Goal: Task Accomplishment & Management: Manage account settings

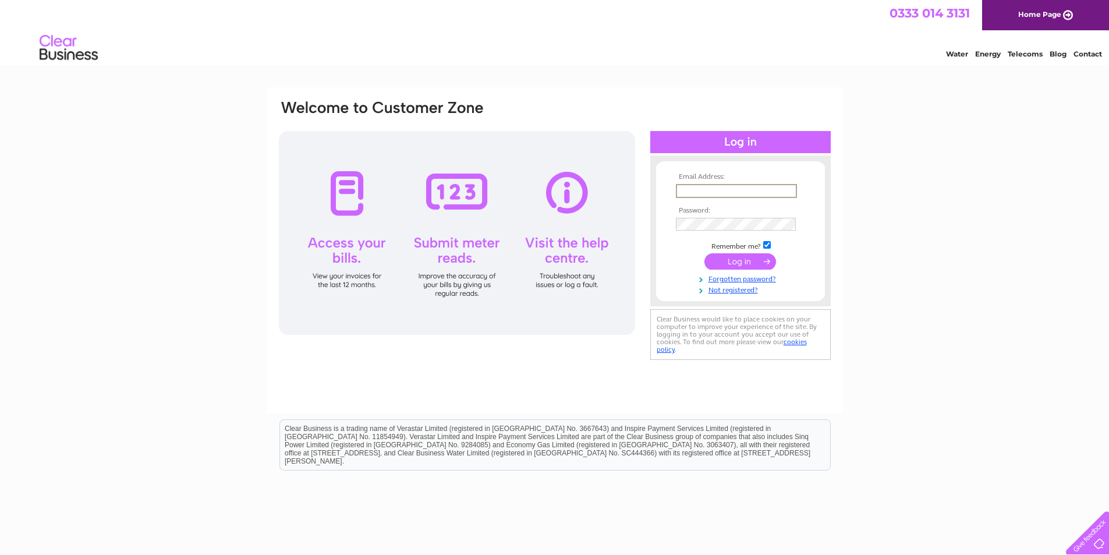
click at [707, 192] on input "text" at bounding box center [736, 191] width 121 height 14
type input "[EMAIL_ADDRESS][DOMAIN_NAME]"
click at [752, 260] on input "submit" at bounding box center [740, 260] width 72 height 16
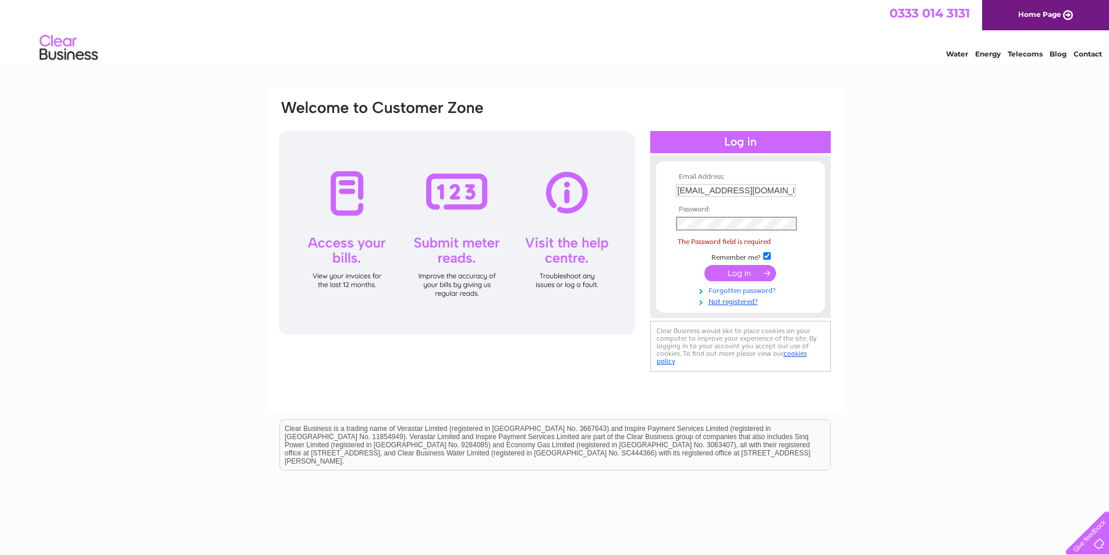
click at [740, 291] on link "Forgotten password?" at bounding box center [742, 289] width 132 height 11
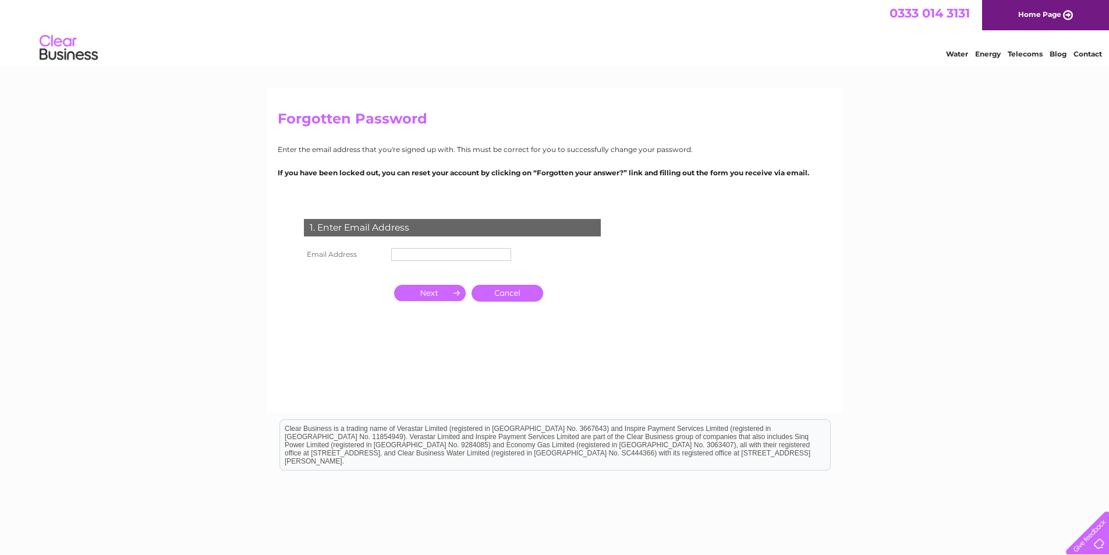
click at [416, 255] on input "text" at bounding box center [451, 254] width 120 height 13
type input "[EMAIL_ADDRESS][DOMAIN_NAME]"
click at [441, 294] on input "button" at bounding box center [430, 293] width 72 height 16
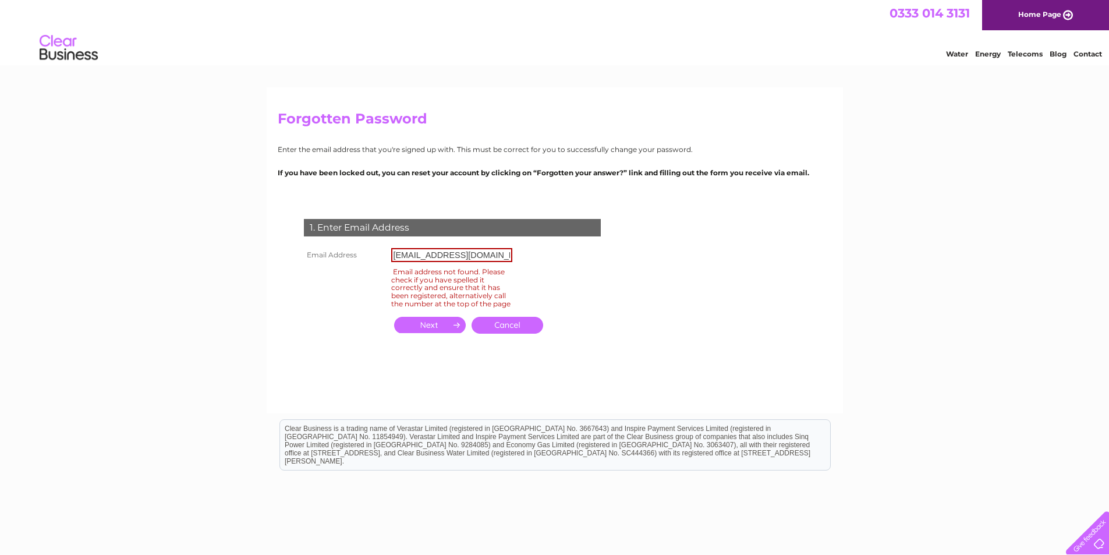
click at [441, 332] on input "button" at bounding box center [430, 325] width 72 height 16
click at [232, 261] on div "Forgotten Password Enter the email address that you're signed up with. This mus…" at bounding box center [554, 349] width 1109 height 525
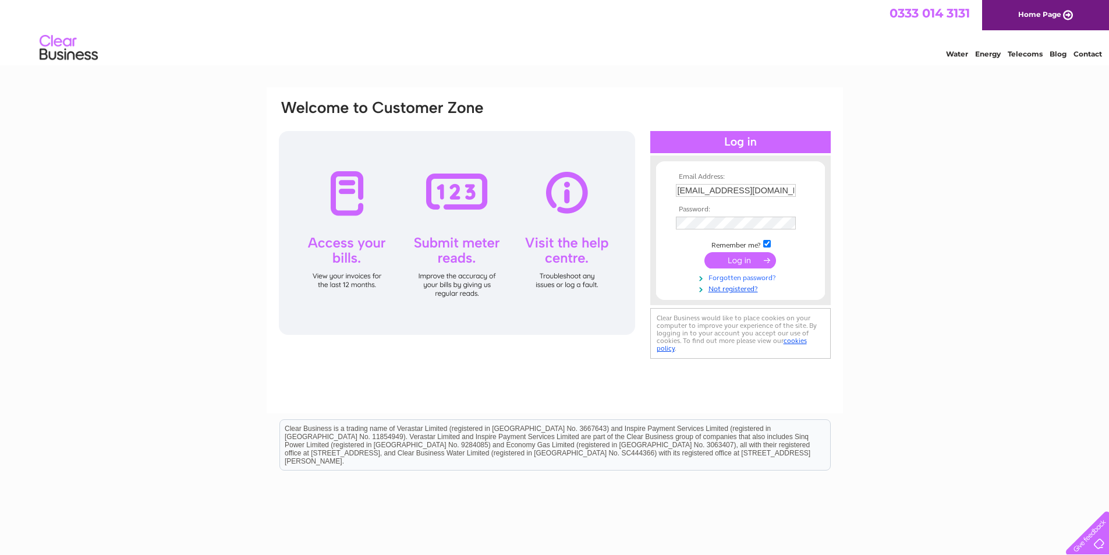
click at [732, 279] on link "Forgotten password?" at bounding box center [742, 276] width 132 height 11
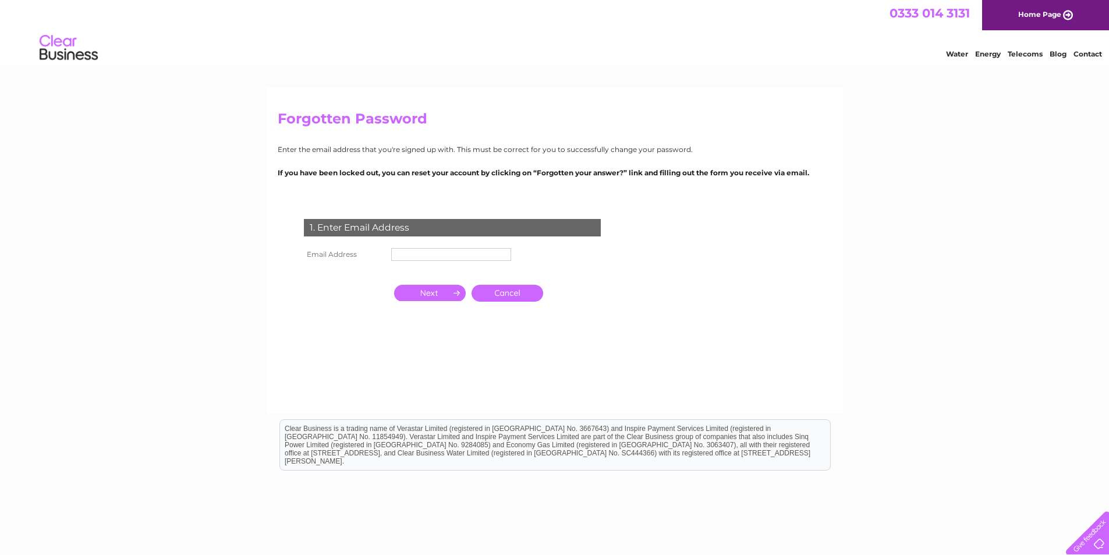
click at [424, 289] on input "button" at bounding box center [430, 293] width 72 height 16
click at [420, 253] on input "text" at bounding box center [451, 255] width 121 height 14
type input "[EMAIL_ADDRESS][DOMAIN_NAME]"
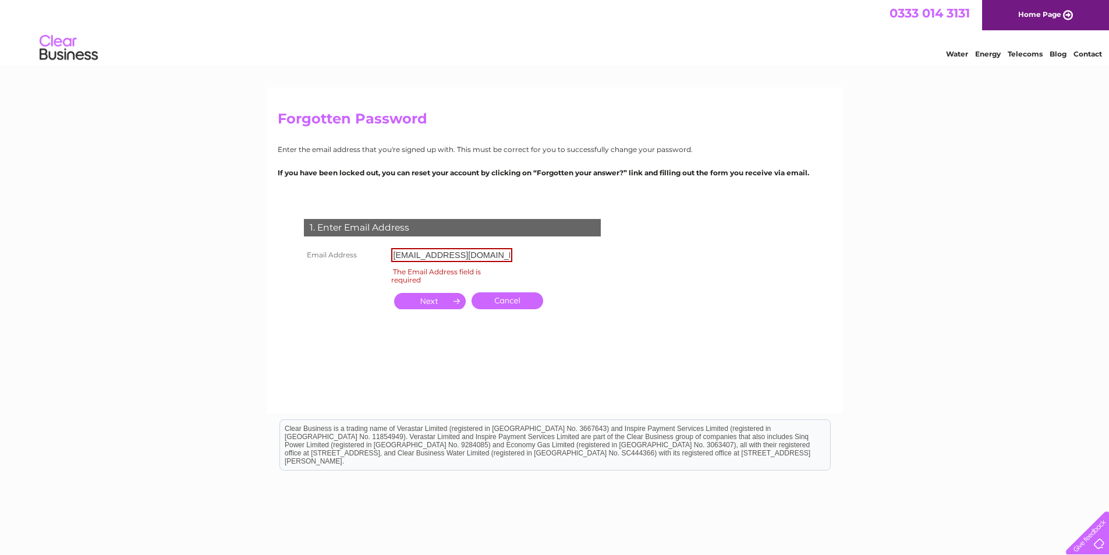
click at [867, 253] on div "Forgotten Password Enter the email address that you're signed up with. This mus…" at bounding box center [554, 349] width 1109 height 525
